Goal: Check status: Check status

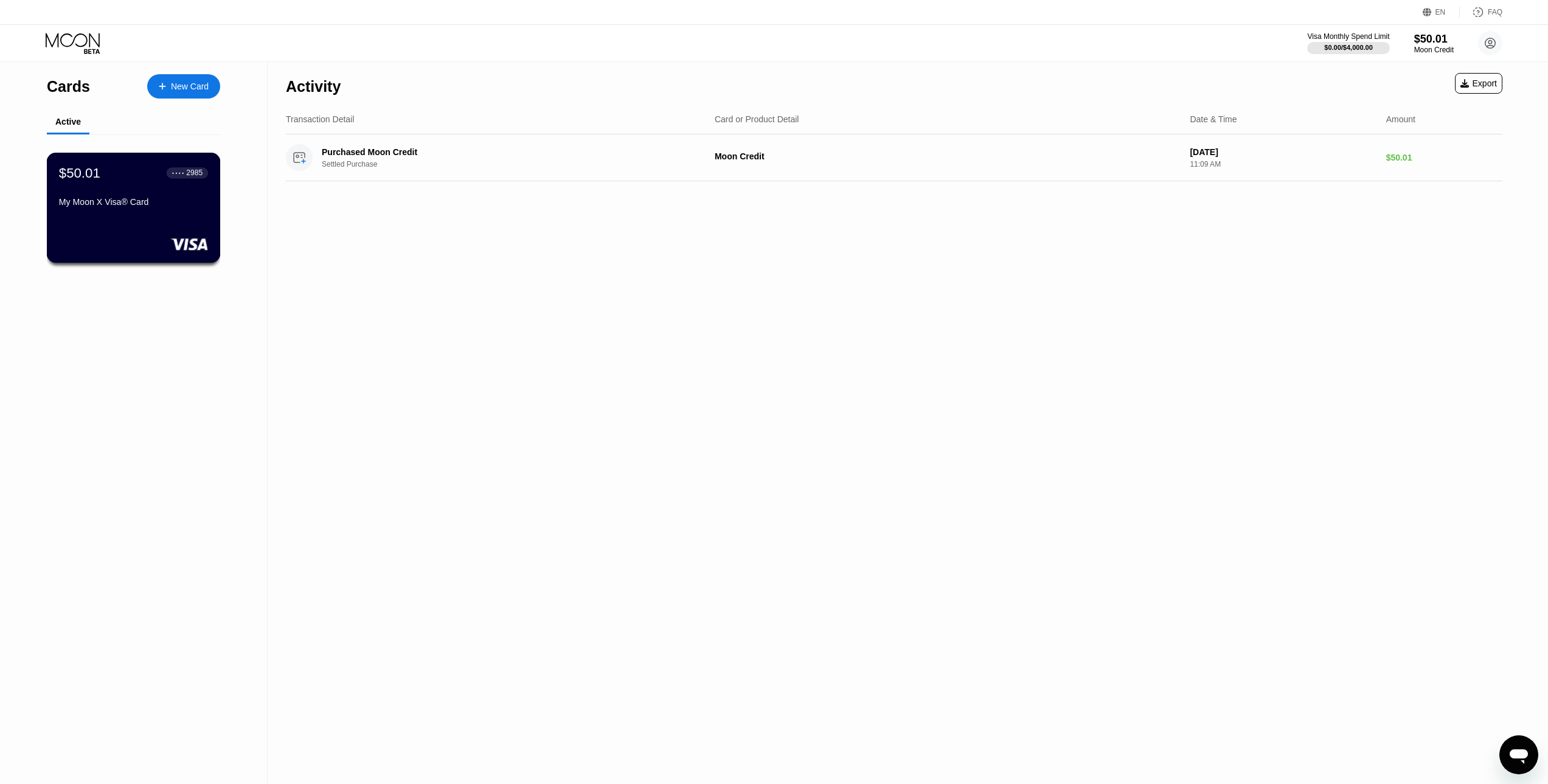
click at [93, 231] on div "$50.01 ● ● ● ● 2985 My Moon X Visa® Card" at bounding box center [134, 208] width 174 height 110
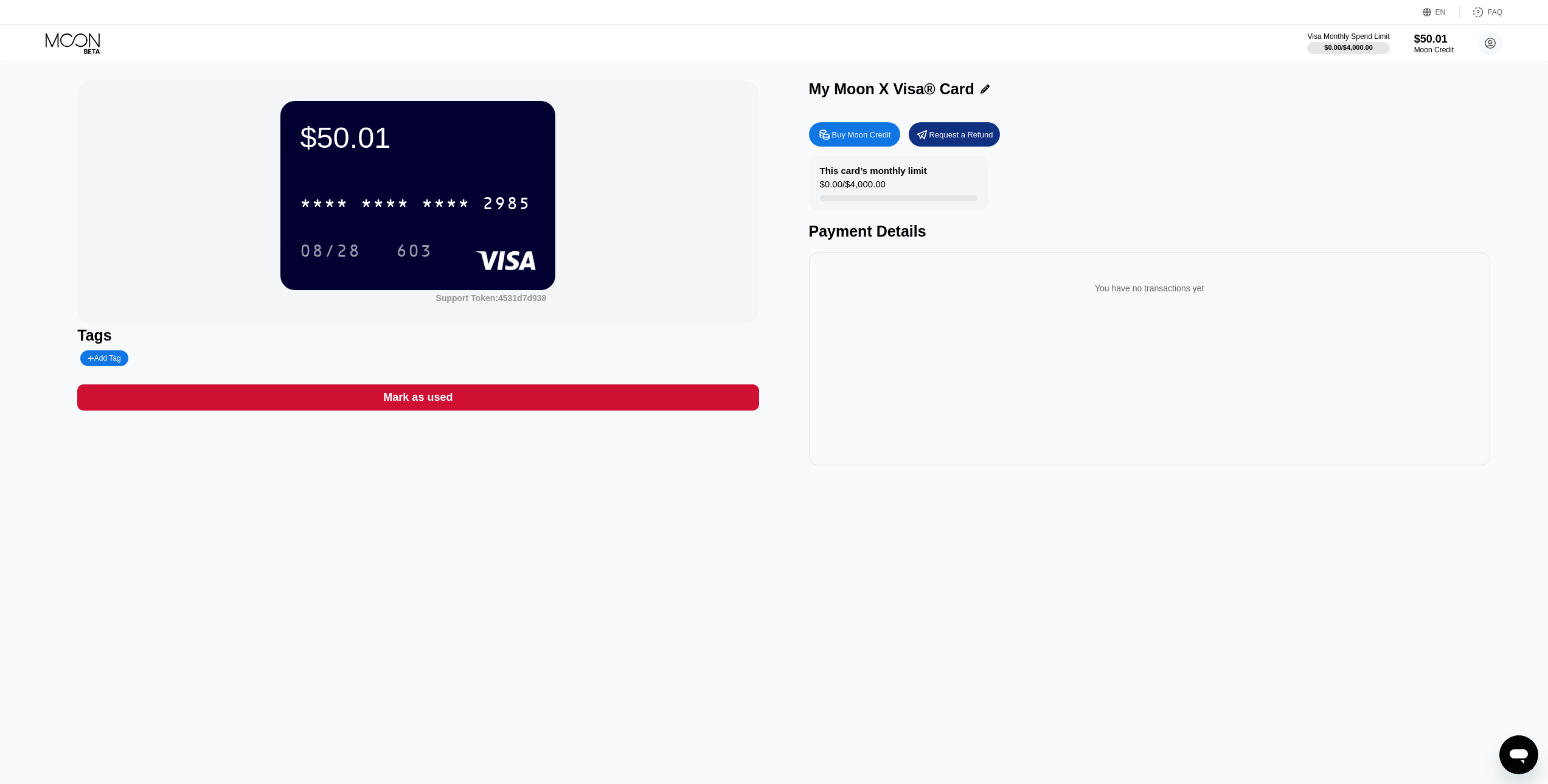
click at [69, 39] on icon at bounding box center [74, 44] width 56 height 21
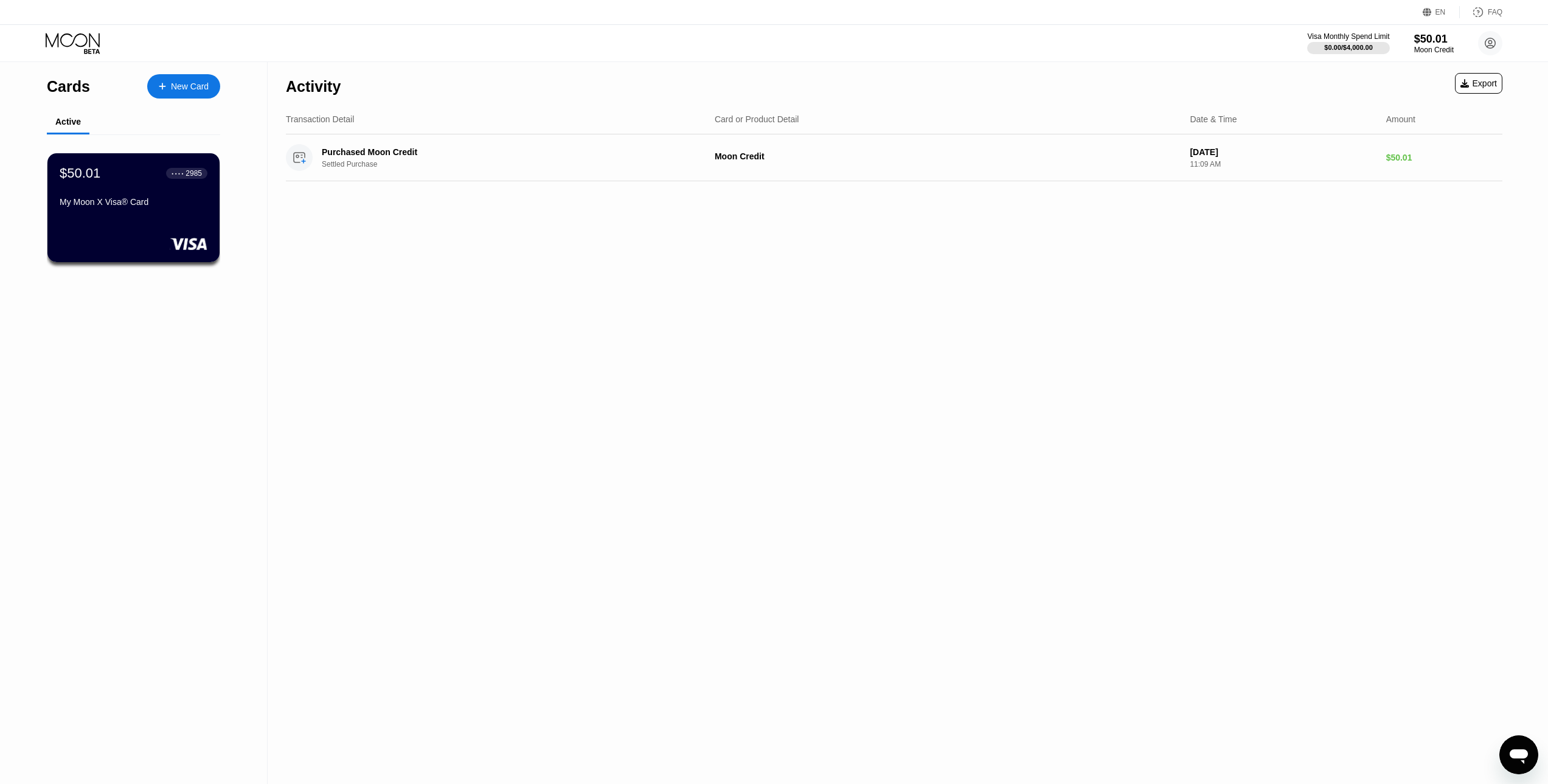
click at [462, 640] on div "Activity Export Transaction Detail Card or Product Detail Date & Time Amount Pu…" at bounding box center [894, 423] width 1253 height 722
click at [443, 581] on div "Activity Export Transaction Detail Card or Product Detail Date & Time Amount Pu…" at bounding box center [894, 423] width 1253 height 722
click at [567, 398] on div "Activity Export Transaction Detail Card or Product Detail Date & Time Amount Pu…" at bounding box center [894, 423] width 1253 height 722
click at [393, 149] on div "Purchased Moon Credit" at bounding box center [497, 152] width 351 height 10
click at [114, 176] on div "$50.01 ● ● ● ● 2985" at bounding box center [133, 173] width 149 height 16
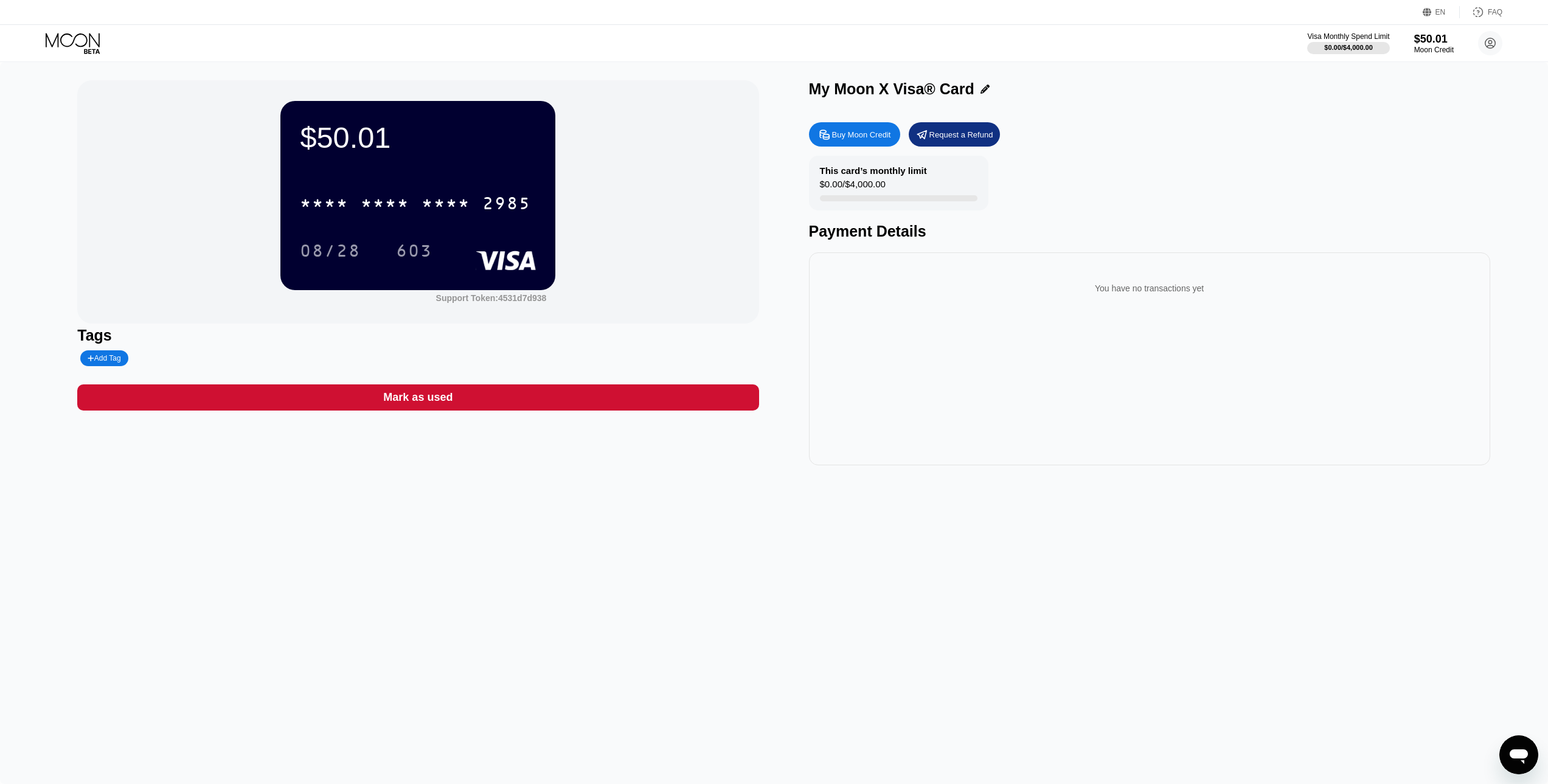
drag, startPoint x: 334, startPoint y: 364, endPoint x: 483, endPoint y: 405, distance: 154.5
click at [483, 405] on div "$50.01 * * * * * * * * * * * * 2985 08/28 603 Support Token: 4531d7d938 Tags Ad…" at bounding box center [418, 273] width 681 height 385
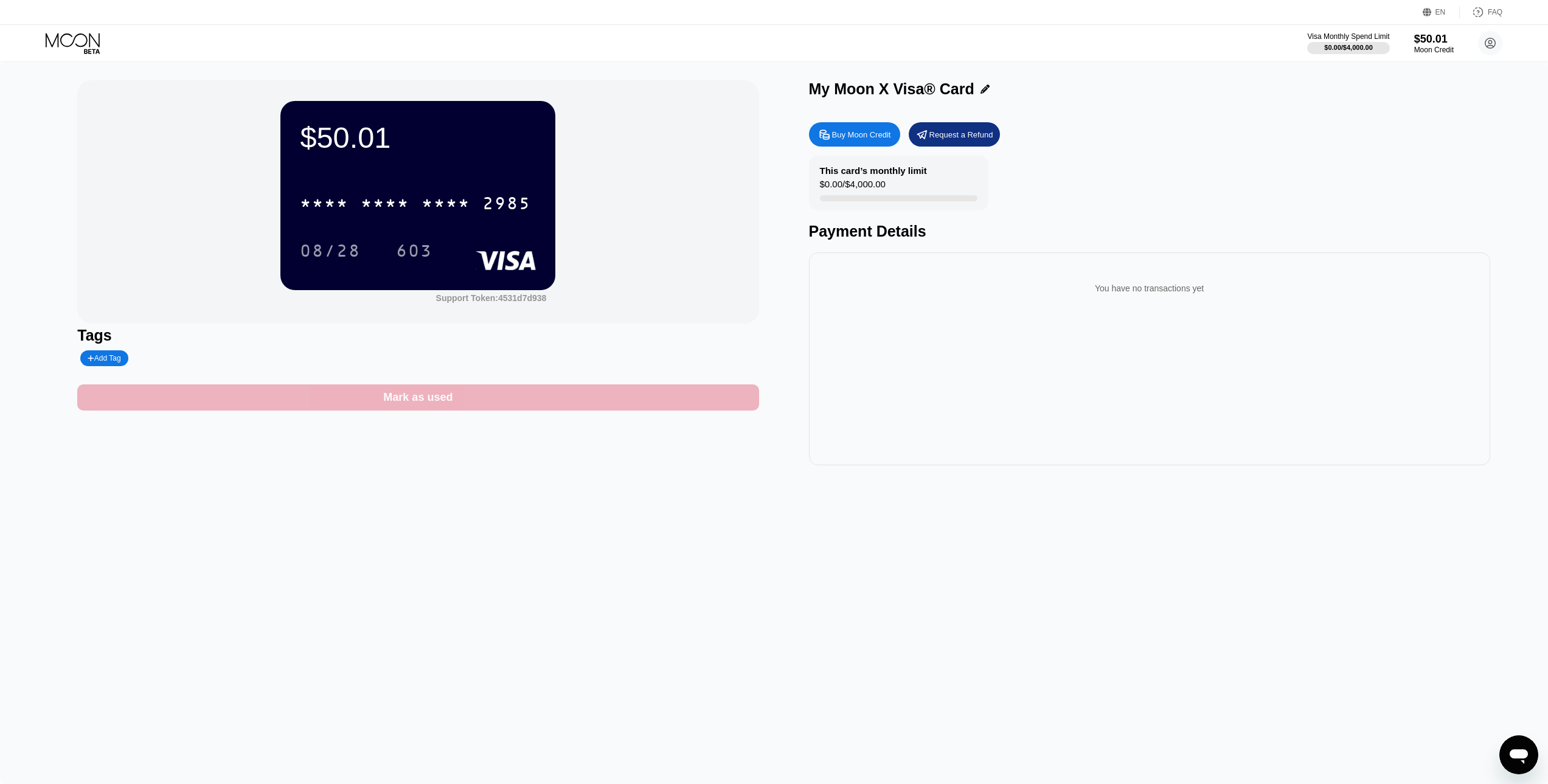
drag, startPoint x: 483, startPoint y: 405, endPoint x: 297, endPoint y: 327, distance: 201.7
click at [297, 327] on div "$50.01 * * * * * * * * * * * * 2985 08/28 603 Support Token: 4531d7d938 Tags Ad…" at bounding box center [418, 273] width 681 height 385
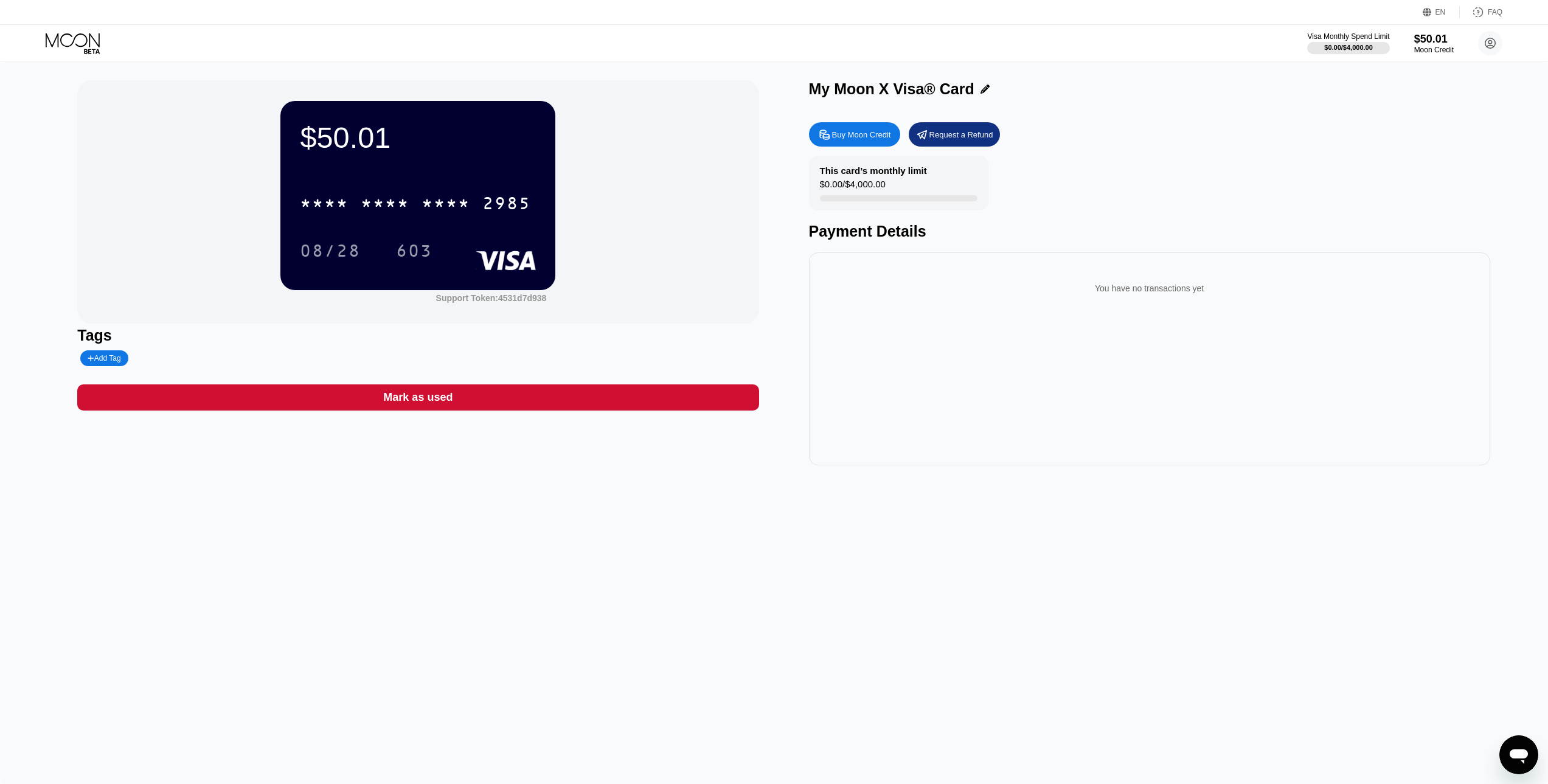
click at [337, 513] on div "$50.01 * * * * * * * * * * * * 2985 08/28 603 Support Token: 4531d7d938 Tags Ad…" at bounding box center [774, 423] width 1548 height 722
click at [80, 42] on icon at bounding box center [74, 44] width 56 height 21
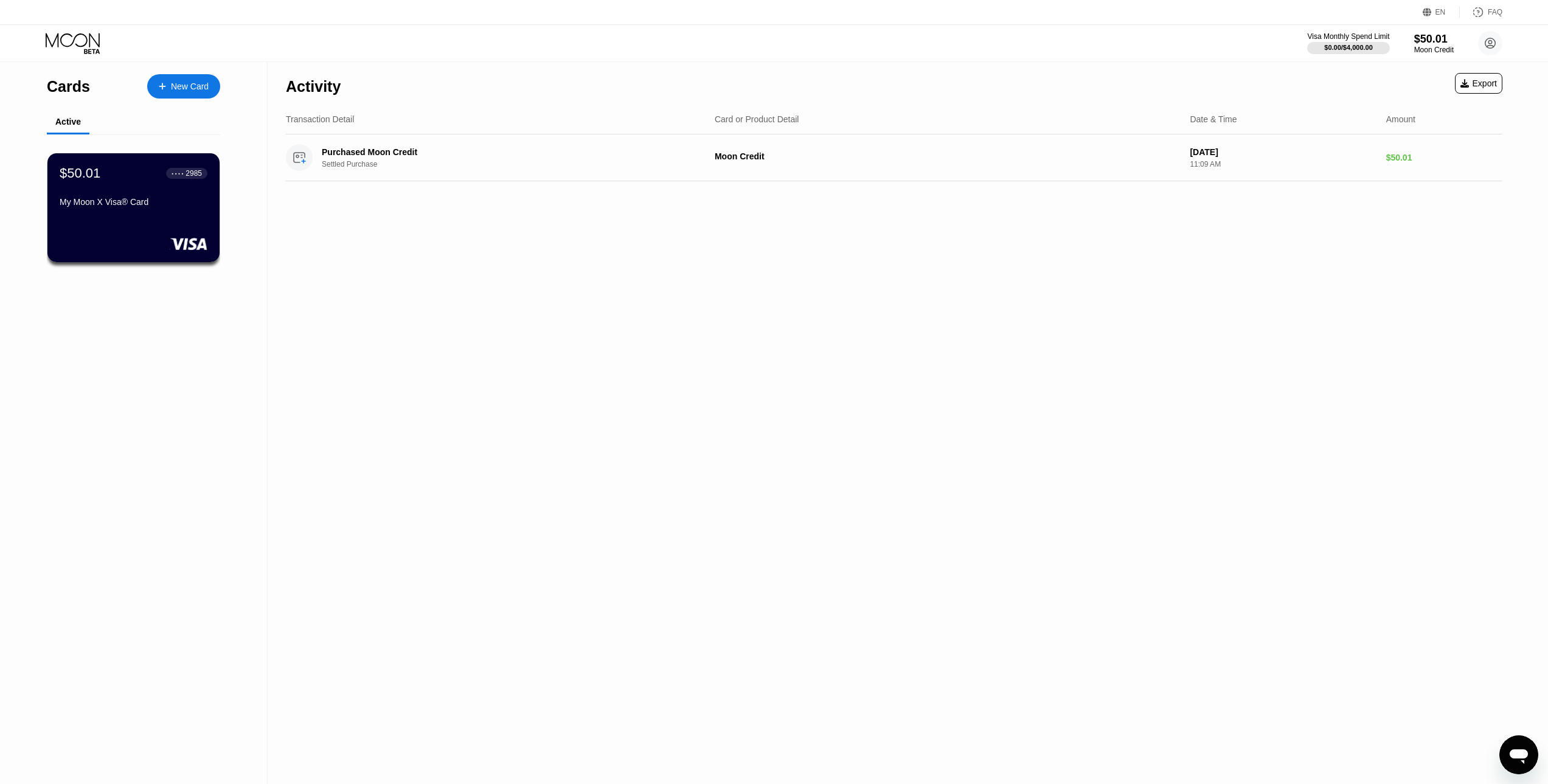
click at [169, 439] on div "Cards New Card Active $50.01 ● ● ● ● 2985 My Moon X Visa® Card" at bounding box center [134, 423] width 268 height 722
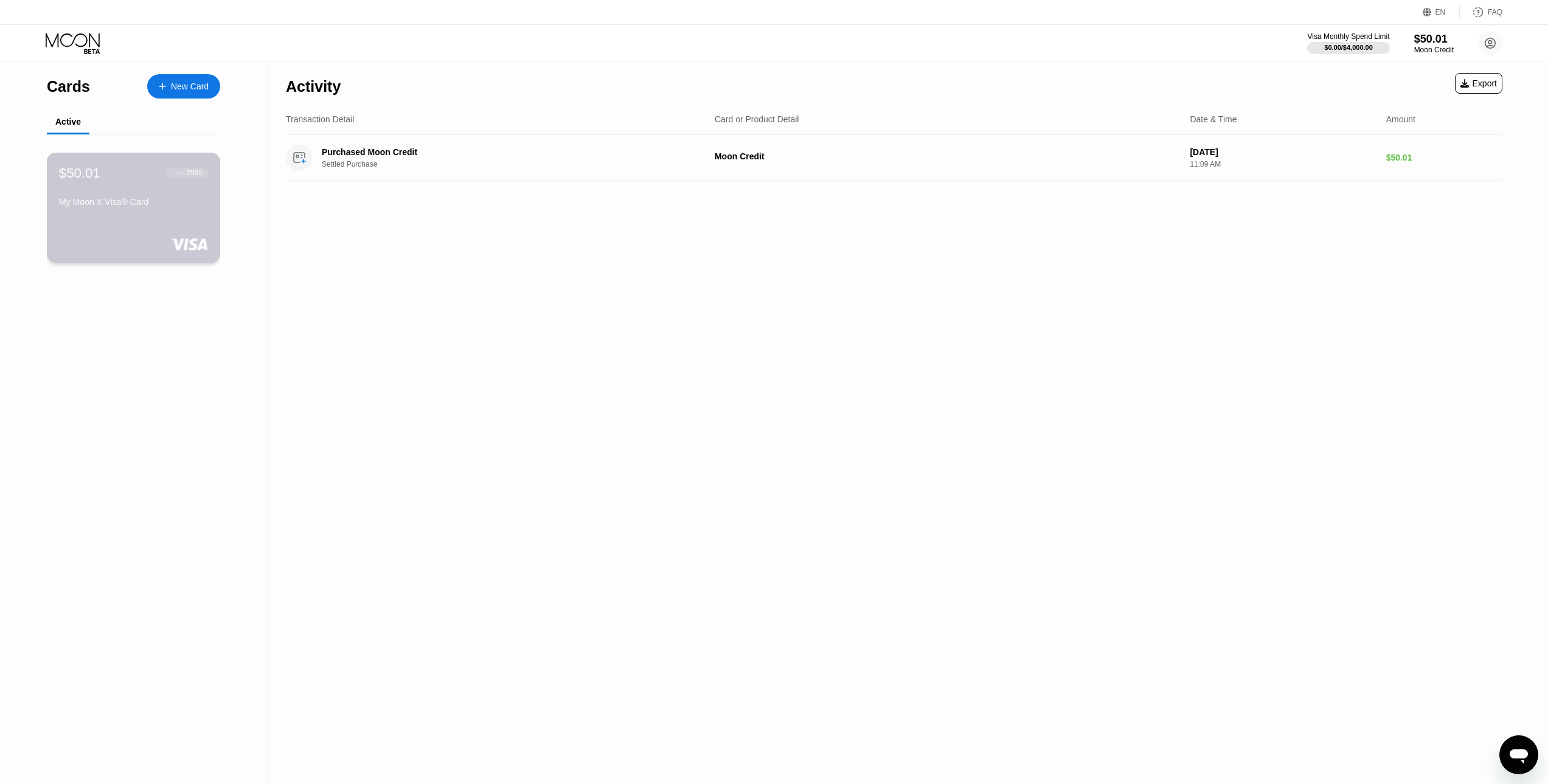
click at [124, 226] on div "$50.01 ● ● ● ● 2985 My Moon X Visa® Card" at bounding box center [134, 208] width 174 height 110
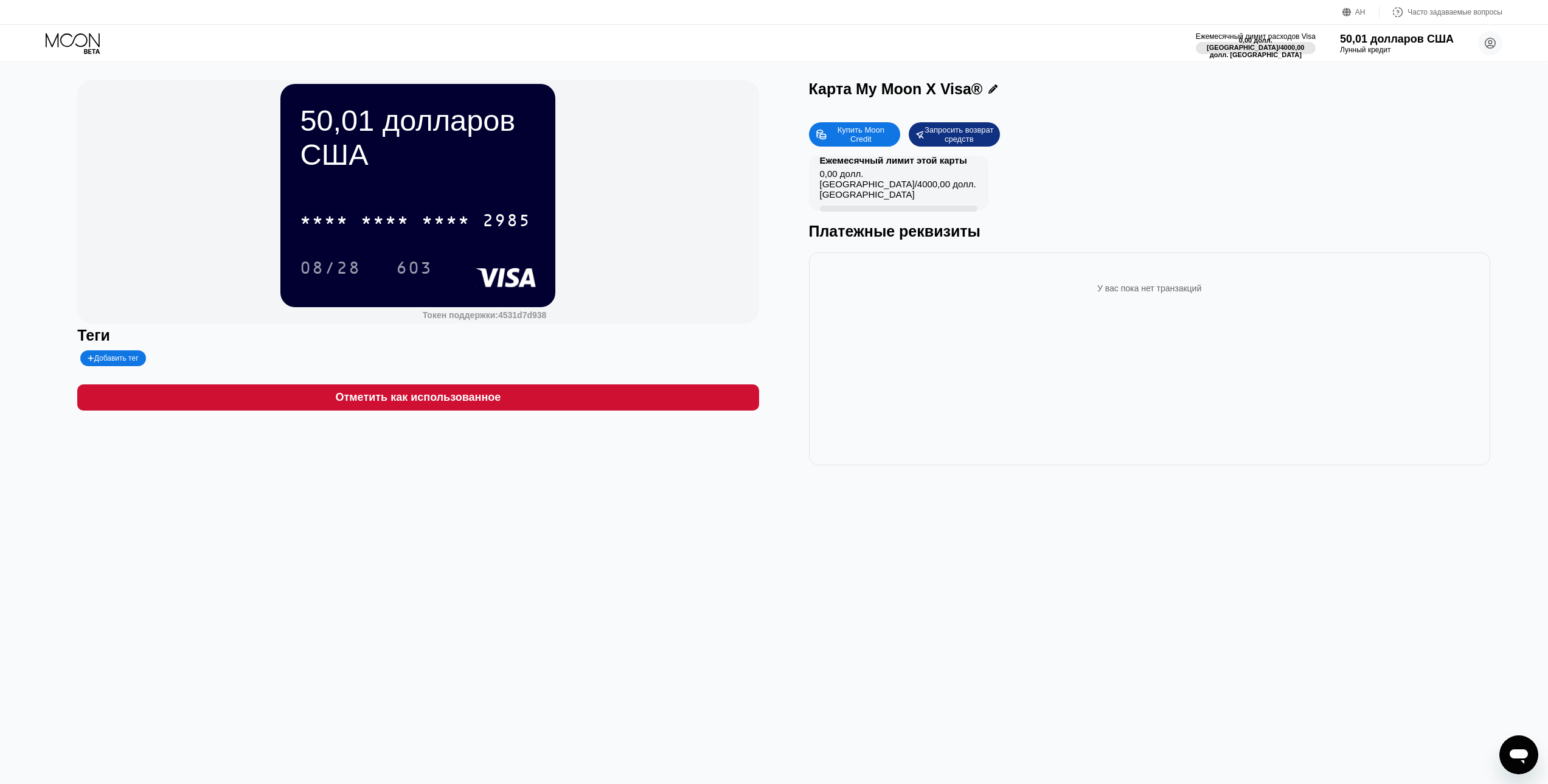
click at [425, 536] on div "50,01 долларов США * * * * * * * * * * * * 2985 08/28 603 Токен поддержки: 4531…" at bounding box center [774, 423] width 1548 height 722
click at [359, 612] on div "50,01 долларов США * * * * * * * * * * * * 2985 08/28 603 Токен поддержки: 4531…" at bounding box center [774, 423] width 1548 height 722
